Goal: Task Accomplishment & Management: Complete application form

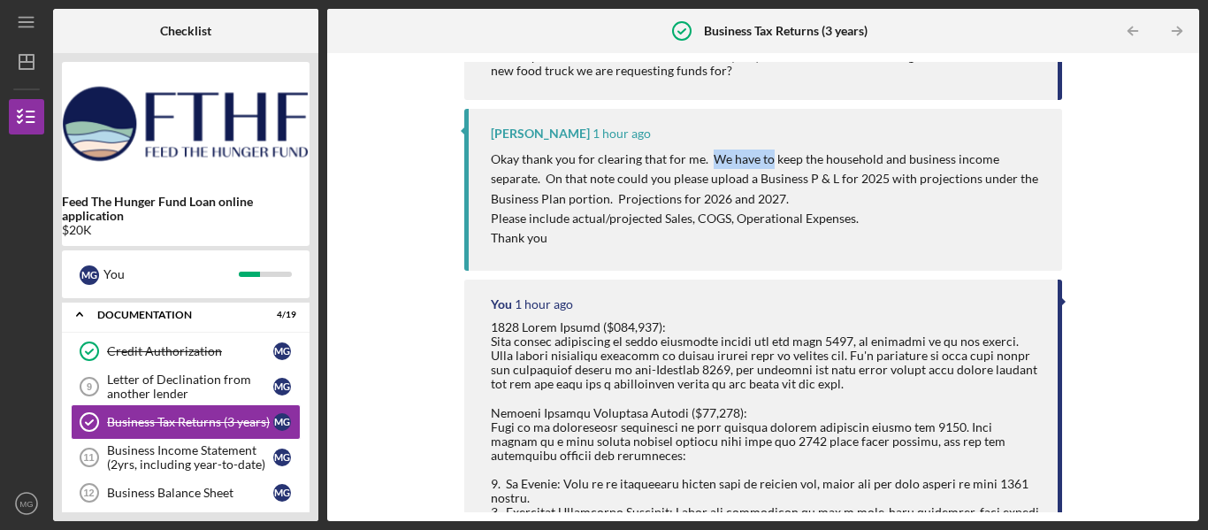
drag, startPoint x: 709, startPoint y: 160, endPoint x: 770, endPoint y: 166, distance: 60.5
click at [770, 166] on p "Okay thank you for clearing that for me. We have to keep the household and busi…" at bounding box center [768, 178] width 554 height 59
click at [676, 189] on p "Okay thank you for clearing that for me. We have to keep the household and busi…" at bounding box center [768, 178] width 554 height 59
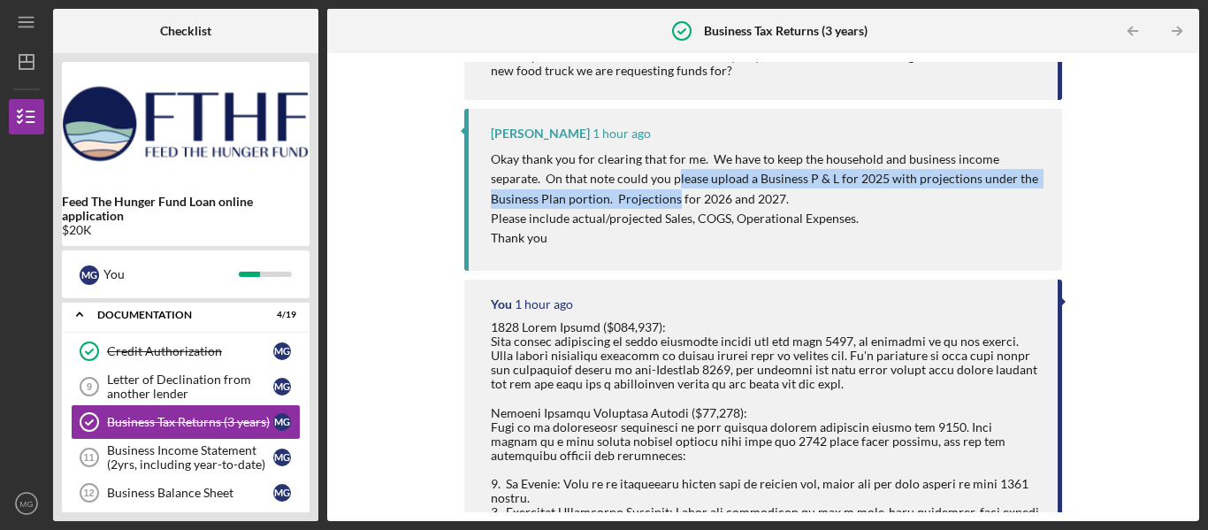
drag, startPoint x: 676, startPoint y: 189, endPoint x: 676, endPoint y: 180, distance: 9.7
click at [676, 180] on p "Okay thank you for clearing that for me. We have to keep the household and busi…" at bounding box center [768, 178] width 554 height 59
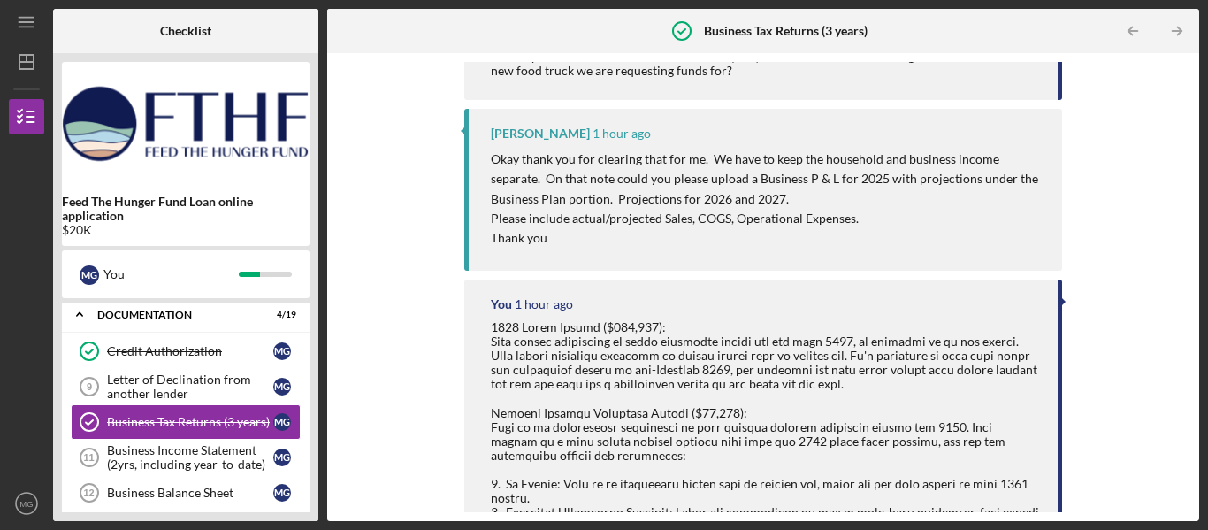
click at [666, 216] on p "Please include actual/projected Sales, COGS, Operational Expenses." at bounding box center [768, 218] width 554 height 19
drag, startPoint x: 666, startPoint y: 216, endPoint x: 610, endPoint y: 222, distance: 56.1
click at [610, 222] on p "Please include actual/projected Sales, COGS, Operational Expenses." at bounding box center [768, 218] width 554 height 19
click at [901, 214] on p "Please include actual/projected Sales, COGS, Operational Expenses." at bounding box center [768, 218] width 554 height 19
click at [1129, 275] on div "Upload Request Icon/Message Comment You 1 hour ago Our existing restaurant will…" at bounding box center [763, 287] width 854 height 450
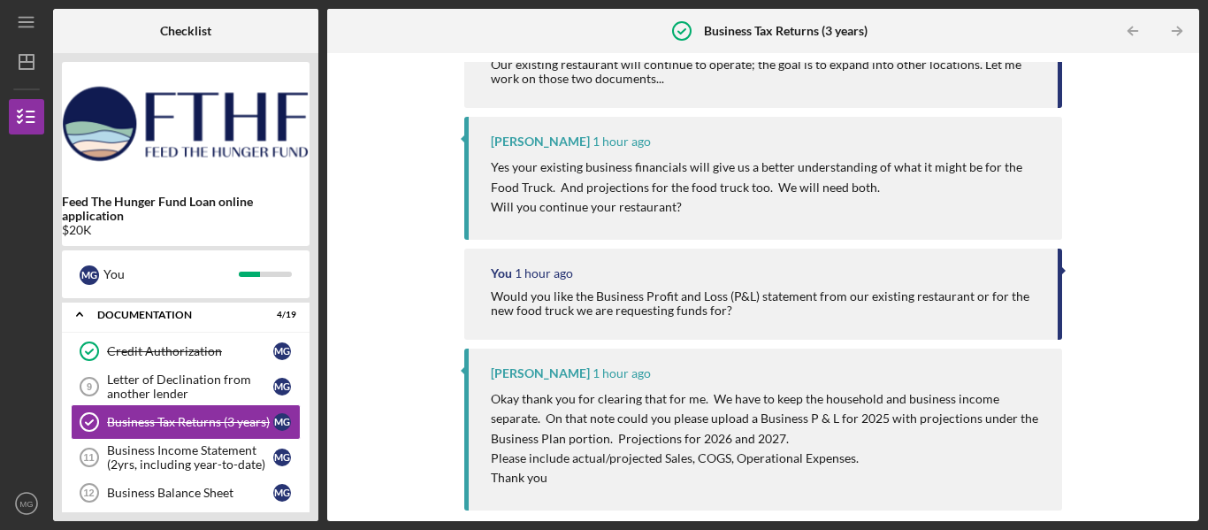
scroll to position [0, 0]
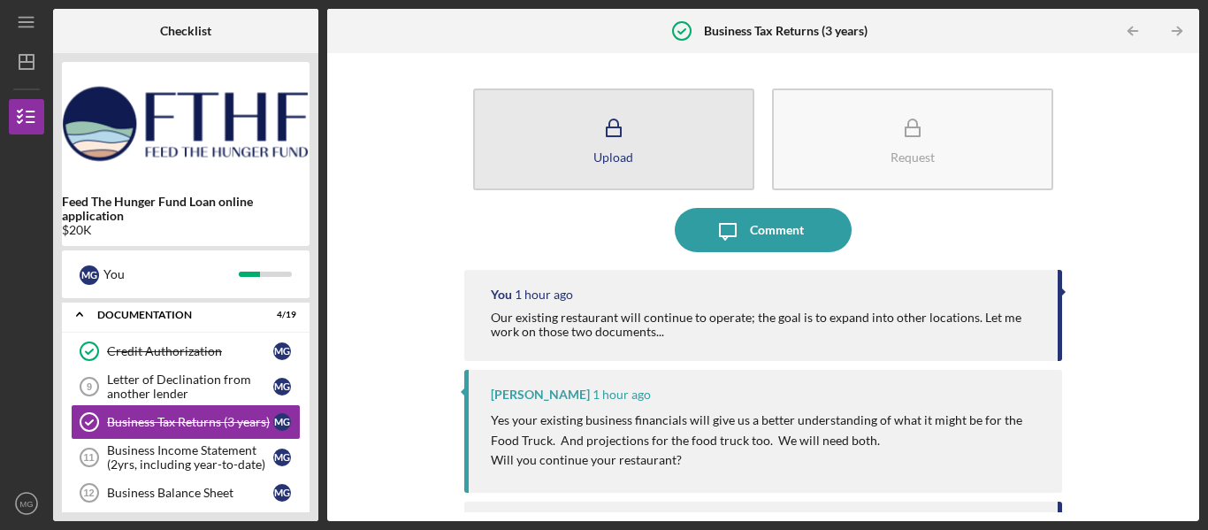
click at [647, 146] on button "Upload" at bounding box center [613, 139] width 281 height 102
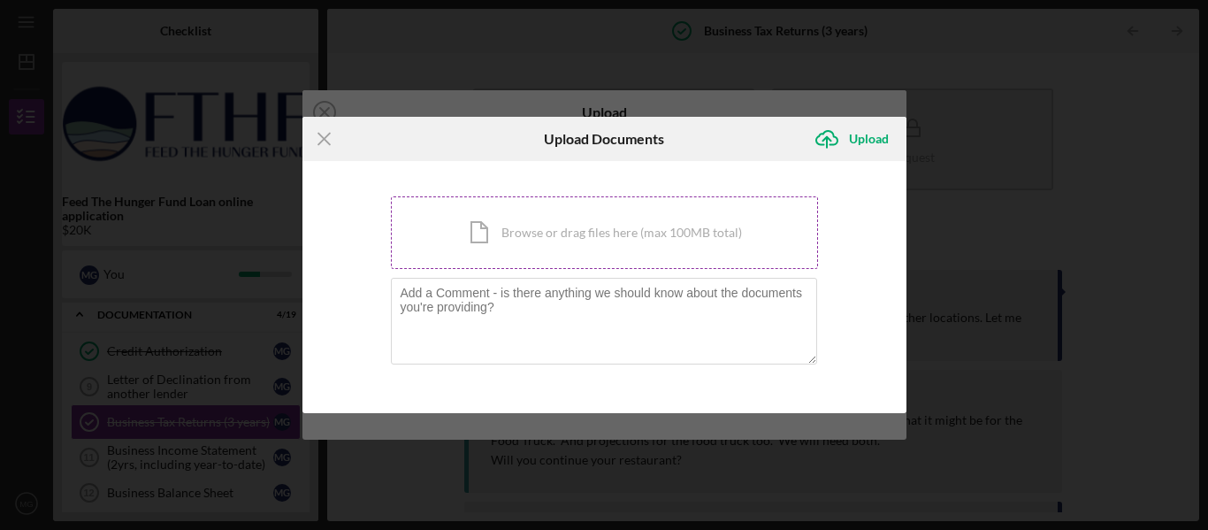
click at [525, 231] on div "Icon/Document Browse or drag files here (max 100MB total) Tap to choose files o…" at bounding box center [604, 232] width 427 height 73
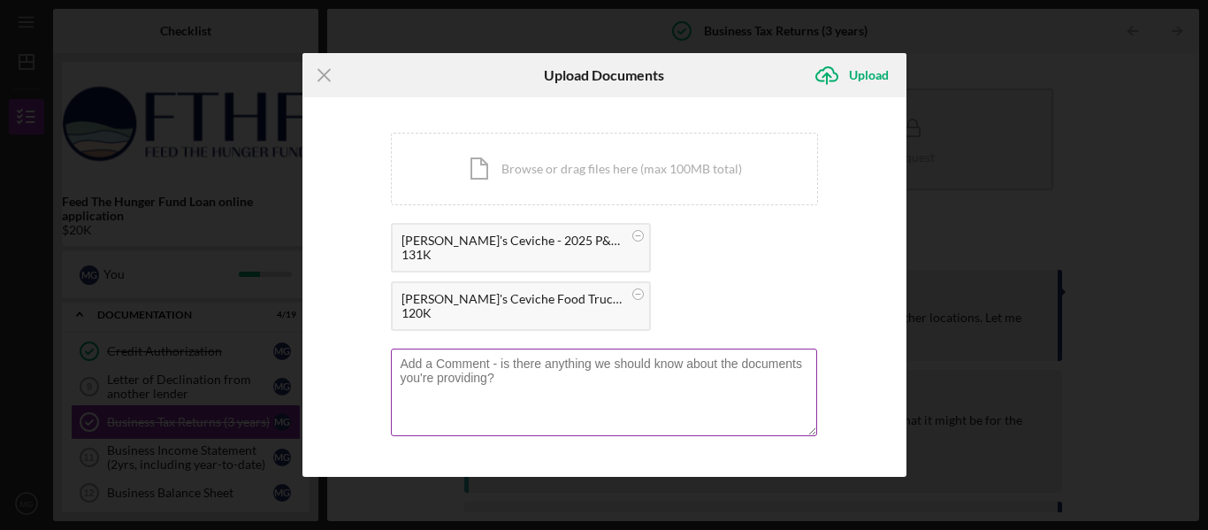
click at [533, 381] on textarea at bounding box center [604, 392] width 426 height 87
click at [605, 362] on textarea "Attached are the current restaurant's P&L and the proposed food truck's" at bounding box center [604, 392] width 426 height 87
type textarea "Attached are the current restaurant's P&L and the proposed food truck's"
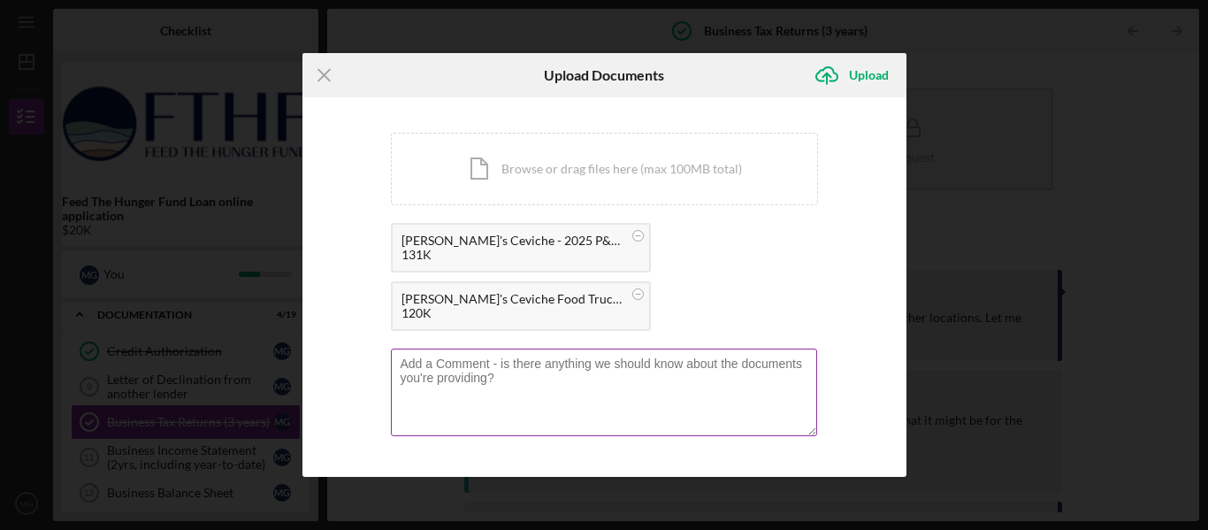
paste textarea "Attached are the current P&L statements for the restaurant and the proposed P&L…"
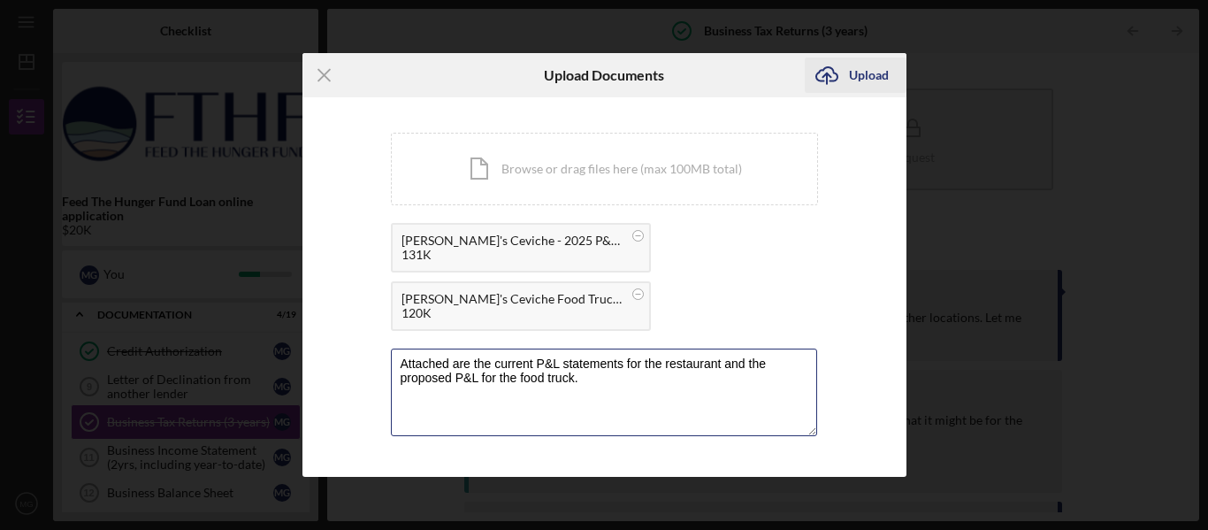
type textarea "Attached are the current P&L statements for the restaurant and the proposed P&L…"
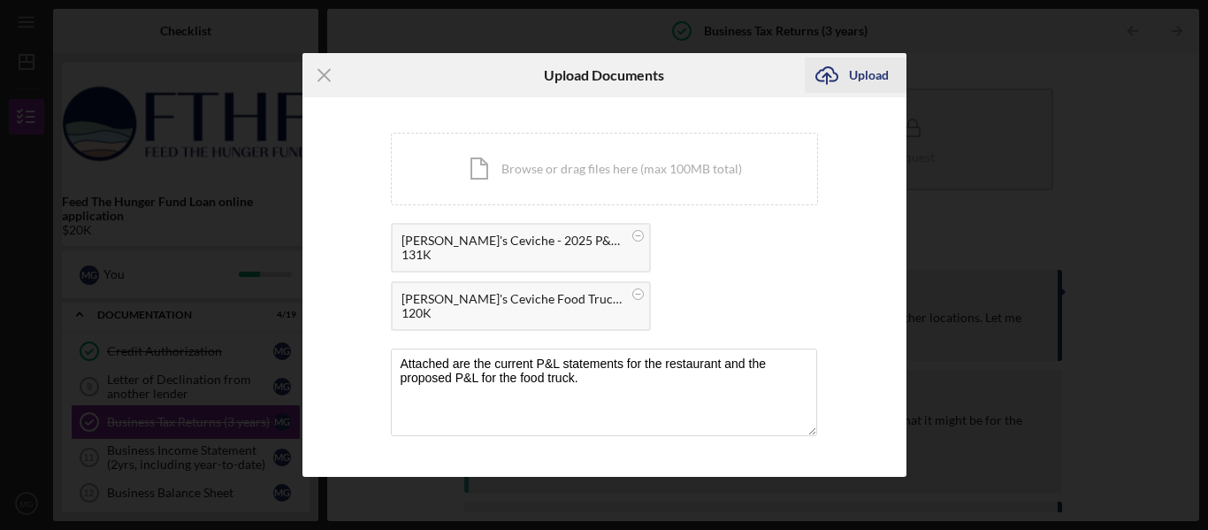
click at [867, 64] on div "Upload" at bounding box center [869, 74] width 40 height 35
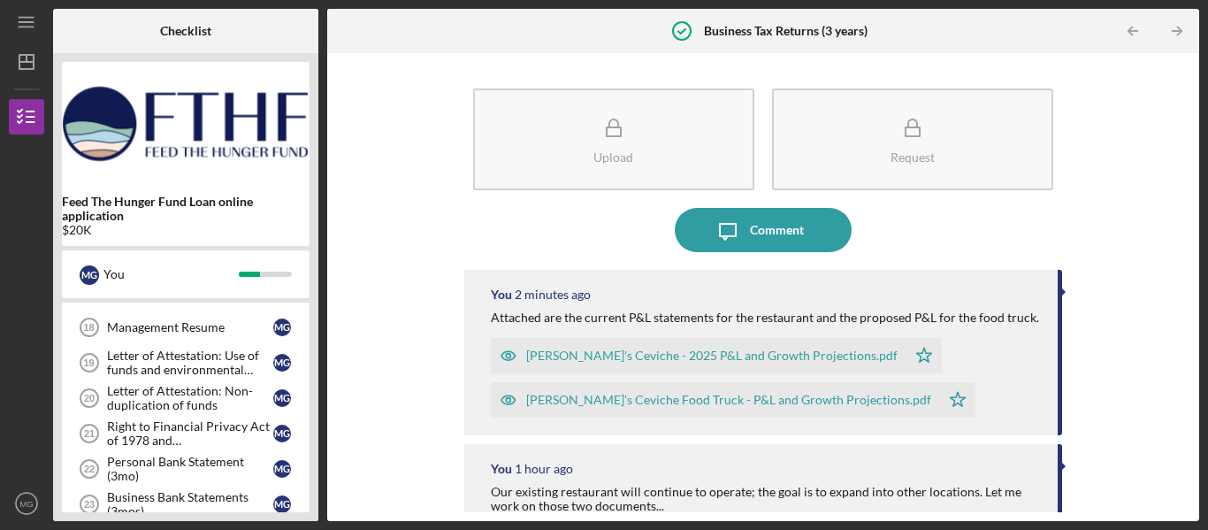
scroll to position [425, 0]
